Goal: Information Seeking & Learning: Learn about a topic

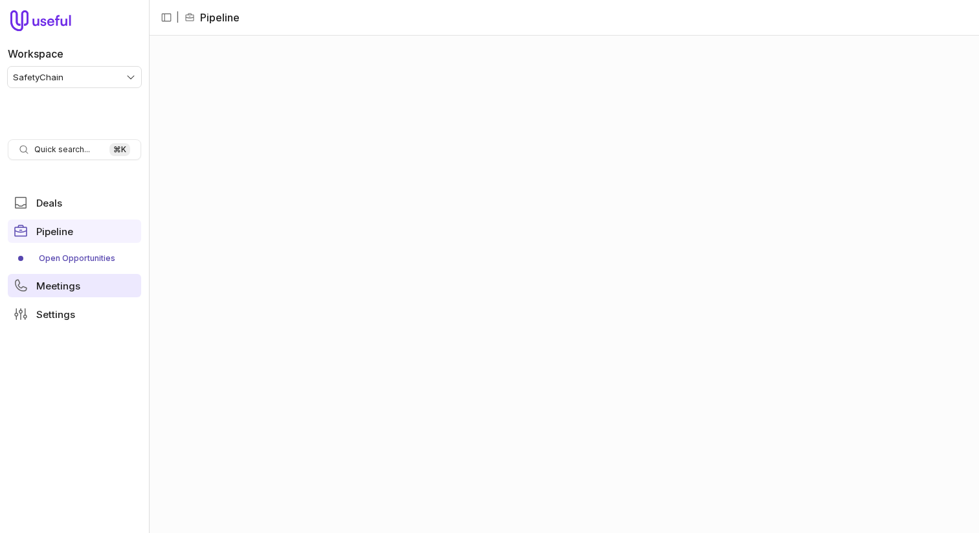
click at [65, 281] on span "Meetings" at bounding box center [58, 286] width 44 height 10
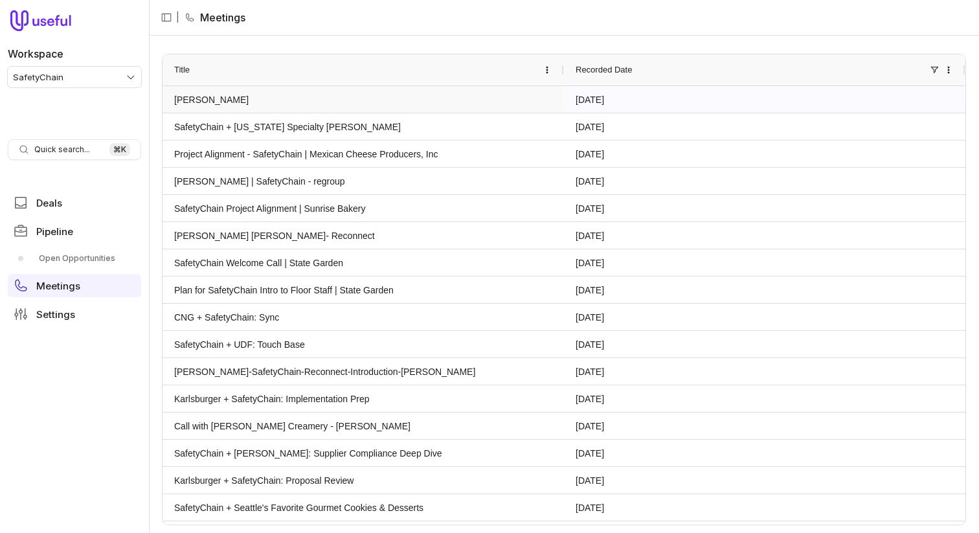
click at [221, 92] on link "[PERSON_NAME]" at bounding box center [363, 99] width 378 height 25
click at [215, 238] on link "[PERSON_NAME] [PERSON_NAME]- Reconnect" at bounding box center [363, 235] width 378 height 25
click at [213, 319] on link "CNG + SafetyChain: Sync" at bounding box center [363, 316] width 378 height 25
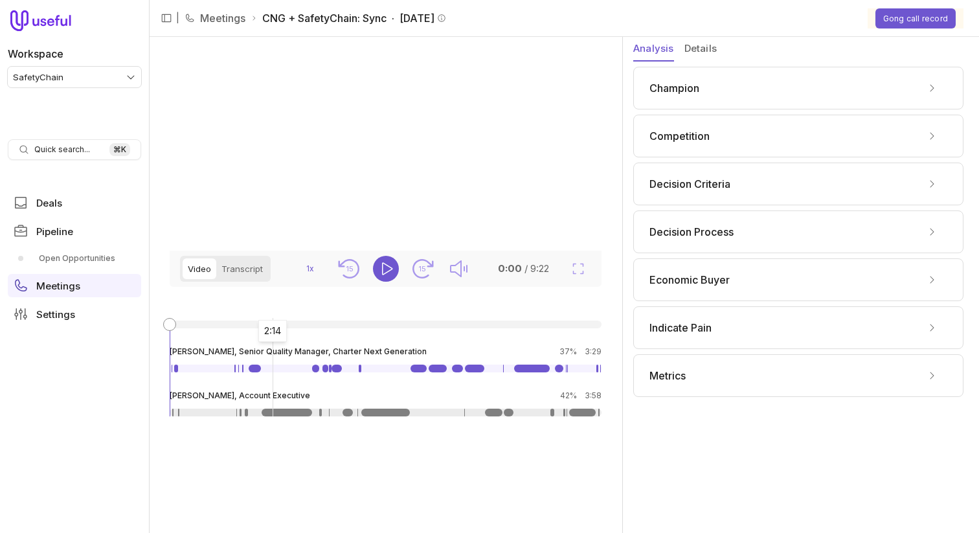
click at [273, 417] on link at bounding box center [287, 413] width 51 height 8
